Goal: Task Accomplishment & Management: Use online tool/utility

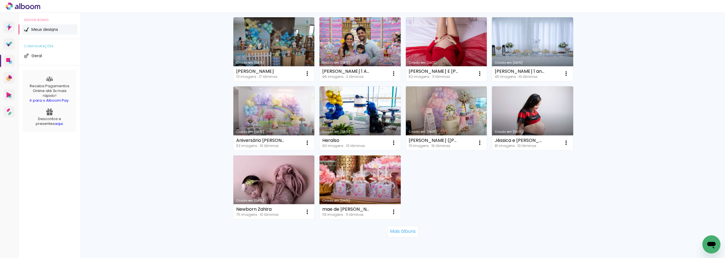
scroll to position [340, 0]
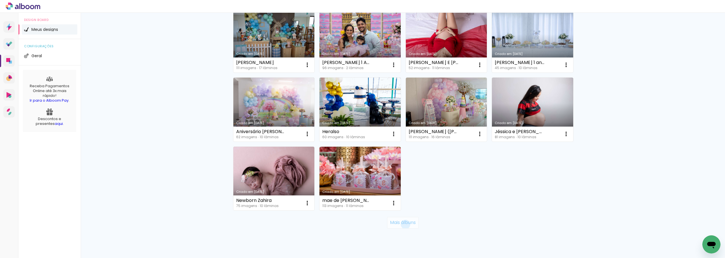
click at [0, 0] on slot "Mais álbuns" at bounding box center [0, 0] width 0 height 0
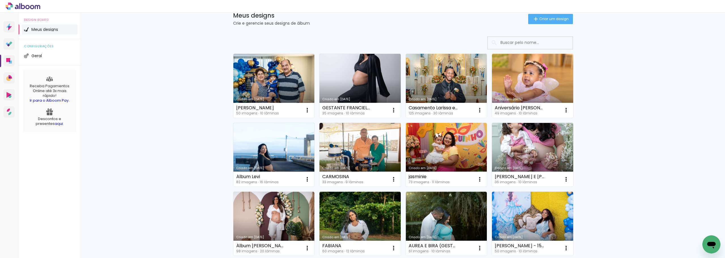
scroll to position [28, 0]
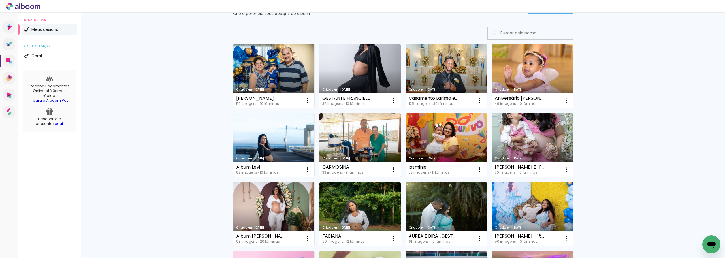
click at [260, 70] on link "Criado em [DATE]" at bounding box center [273, 76] width 81 height 64
